Goal: Information Seeking & Learning: Learn about a topic

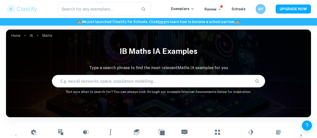
scroll to position [132, 0]
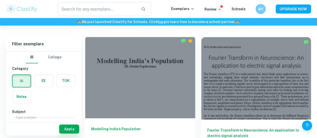
click at [133, 56] on div at bounding box center [140, 77] width 110 height 82
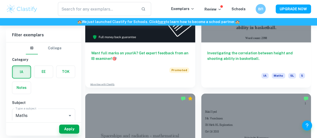
scroll to position [342, 0]
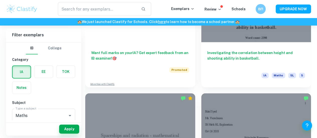
scroll to position [367, 0]
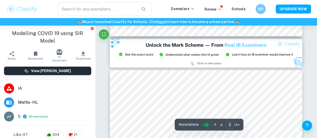
type input "3"
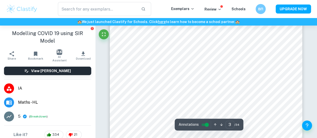
scroll to position [573, 0]
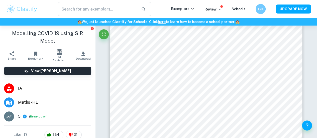
click at [261, 65] on div at bounding box center [249, 64] width 60 height 7
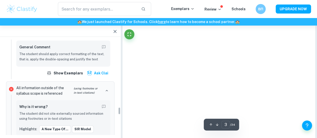
scroll to position [844, 0]
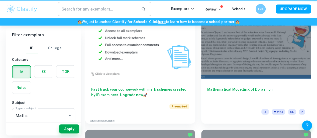
scroll to position [367, 0]
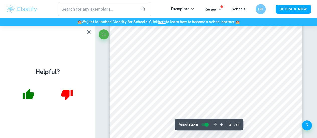
scroll to position [1133, 0]
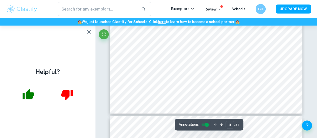
type input "6"
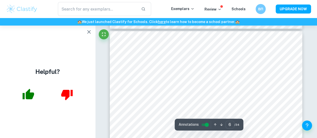
scroll to position [1317, 0]
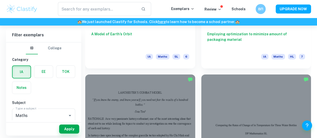
scroll to position [1028, 0]
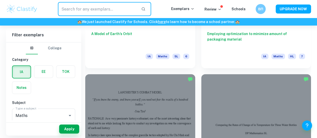
click at [105, 5] on input "text" at bounding box center [97, 9] width 79 height 14
type input "modeling"
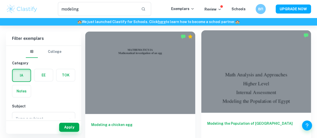
scroll to position [23, 0]
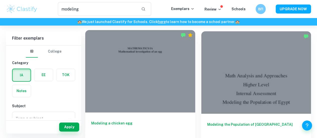
click at [114, 57] on div at bounding box center [140, 71] width 110 height 82
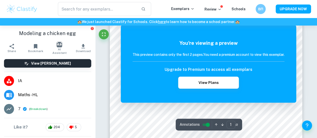
scroll to position [49, 0]
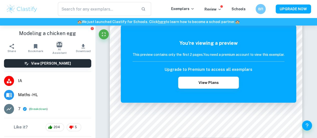
type input "modeling"
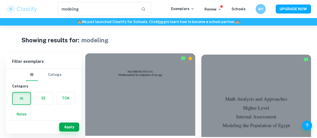
click at [129, 95] on div at bounding box center [140, 94] width 110 height 82
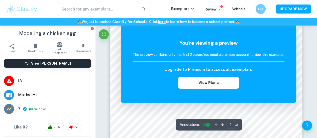
scroll to position [49, 0]
type input "modeling"
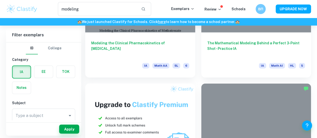
scroll to position [371, 0]
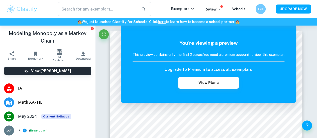
type input "modeling"
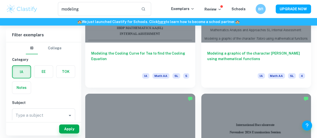
scroll to position [766, 0]
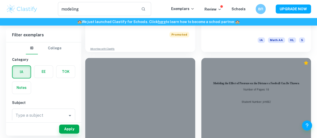
scroll to position [264, 0]
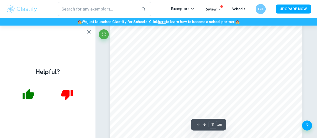
scroll to position [2736, 0]
type input "17"
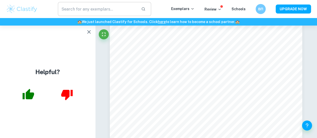
type input "modeling"
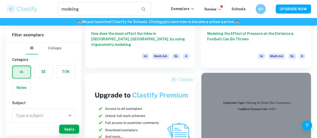
scroll to position [381, 0]
